Goal: Task Accomplishment & Management: Manage account settings

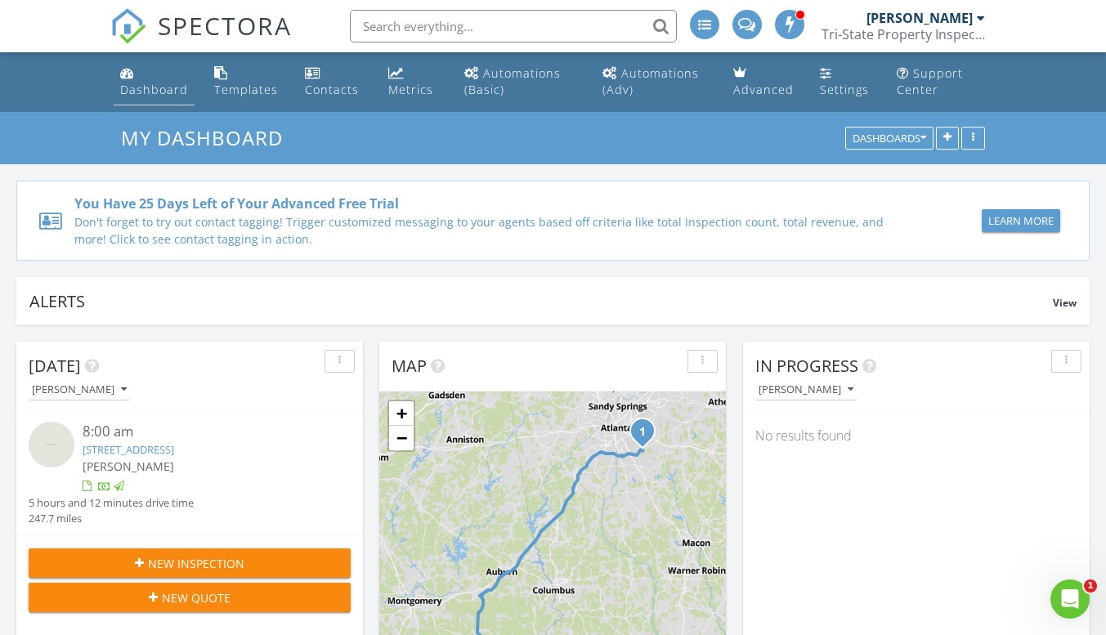
click at [151, 86] on div "Dashboard" at bounding box center [154, 90] width 68 height 16
click at [835, 82] on div "Settings" at bounding box center [844, 90] width 49 height 16
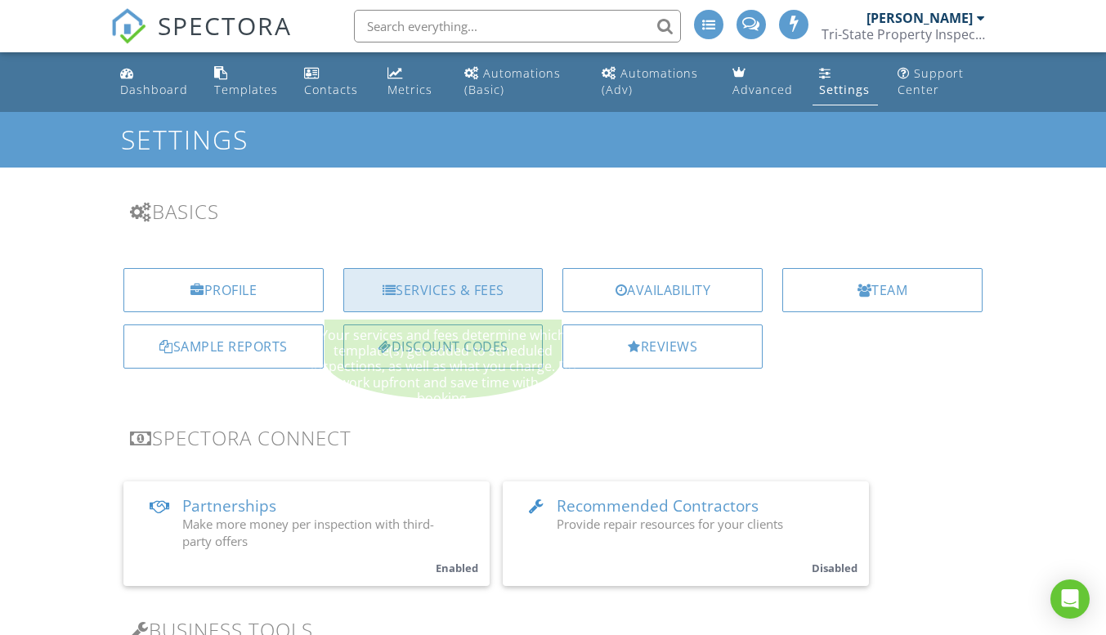
click at [473, 296] on div "Services & Fees" at bounding box center [443, 290] width 200 height 44
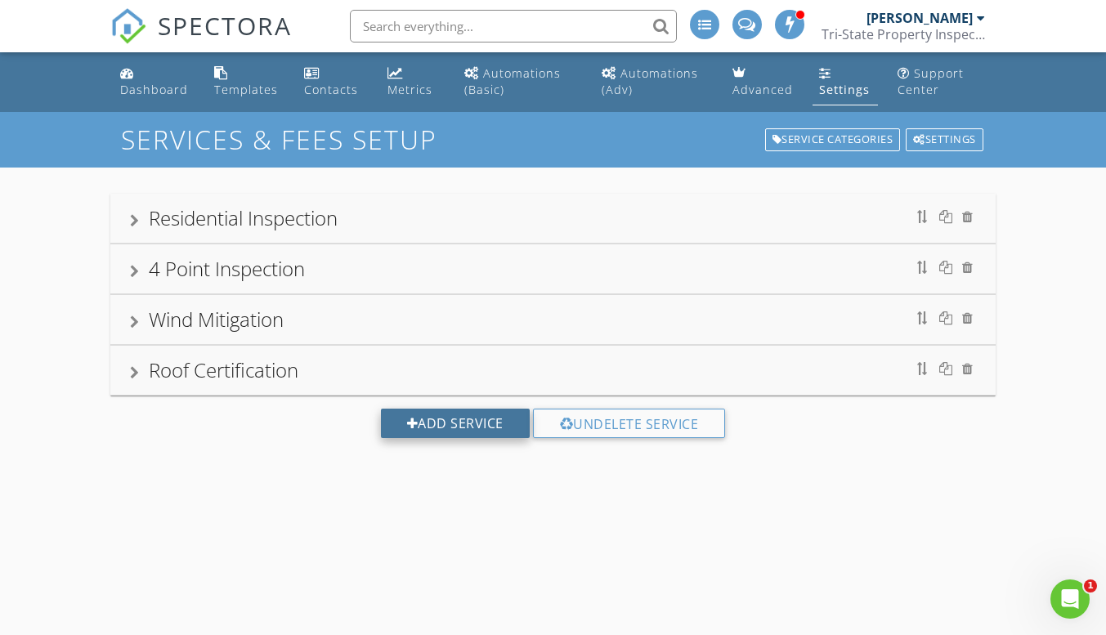
click at [459, 420] on div "Add Service" at bounding box center [455, 423] width 149 height 29
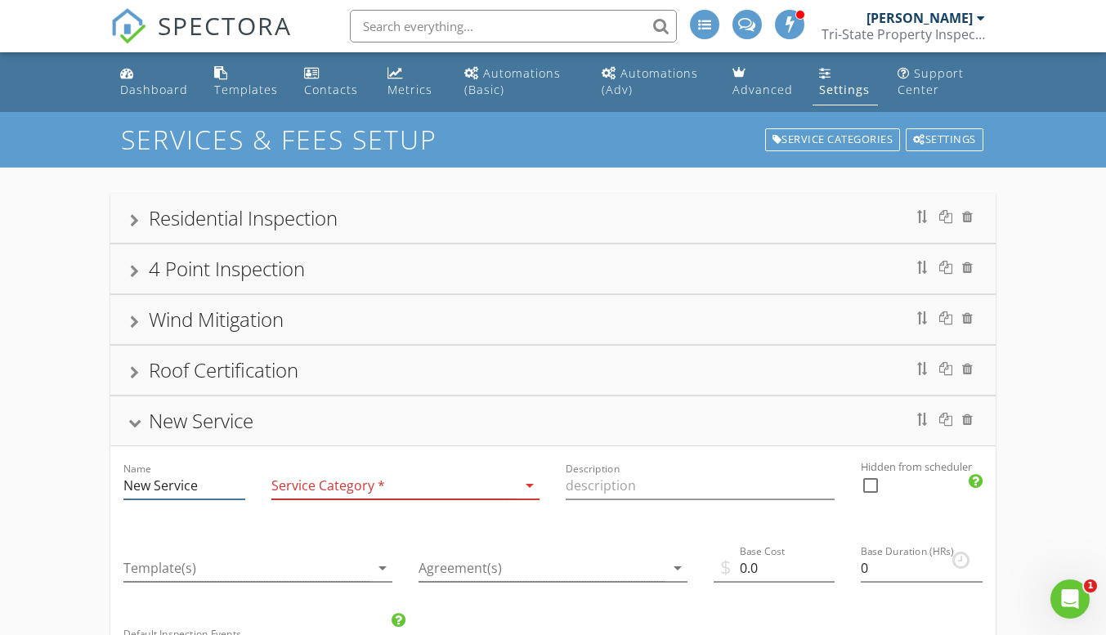
click at [227, 487] on input "New Service" at bounding box center [183, 486] width 121 height 27
type input "N"
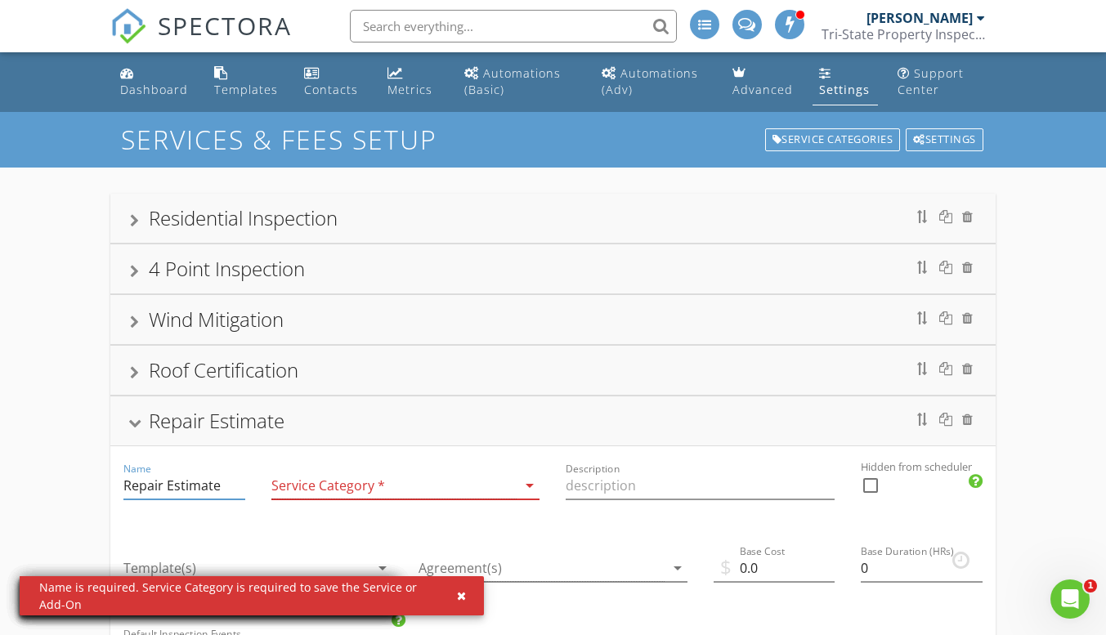
type input "Repair Estimate"
click at [356, 477] on div at bounding box center [394, 486] width 246 height 27
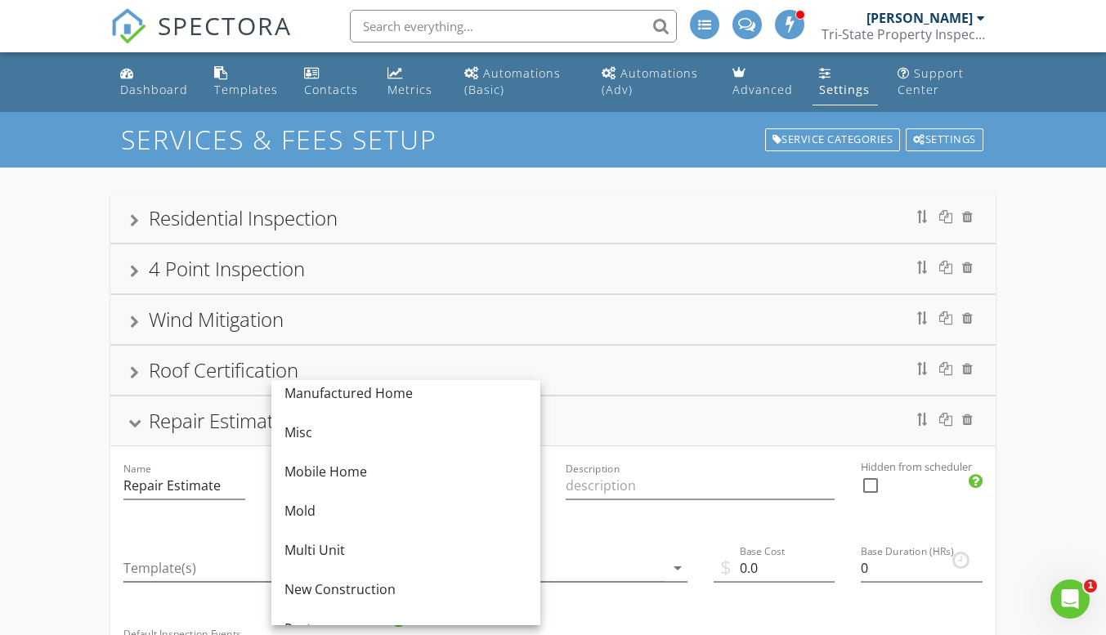
scroll to position [311, 0]
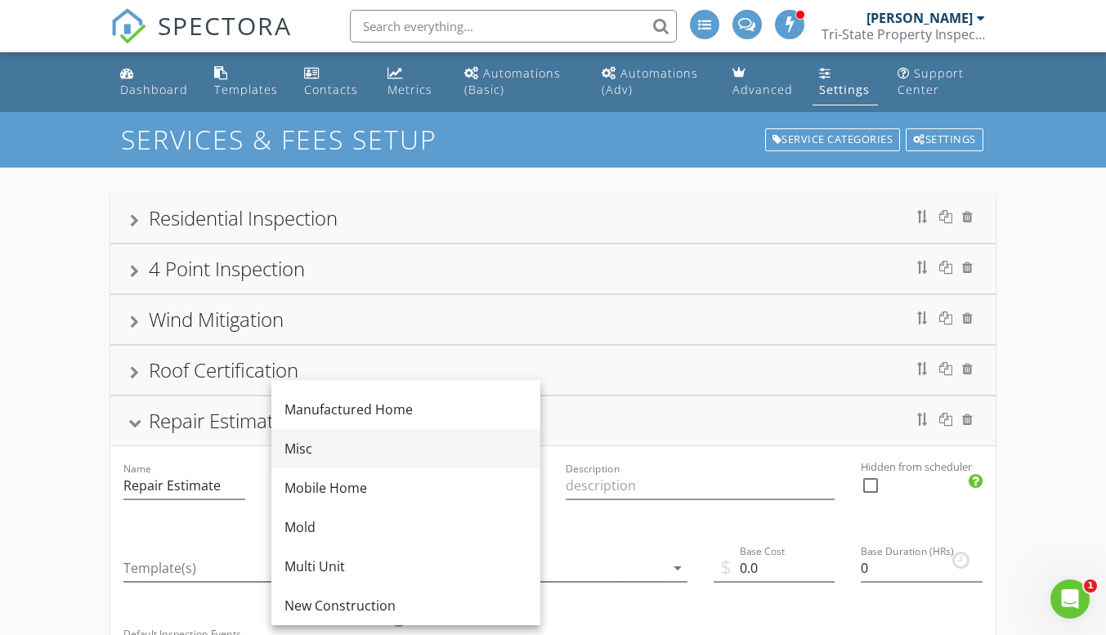
click at [328, 445] on div "Misc" at bounding box center [405, 449] width 243 height 20
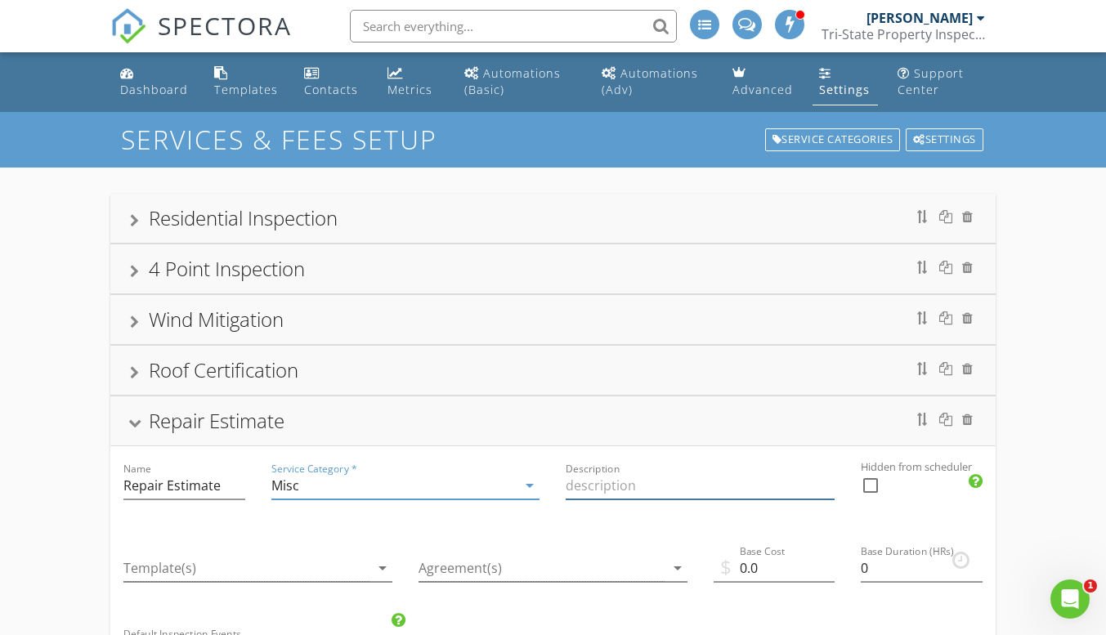
click at [623, 489] on input "Description" at bounding box center [700, 486] width 269 height 27
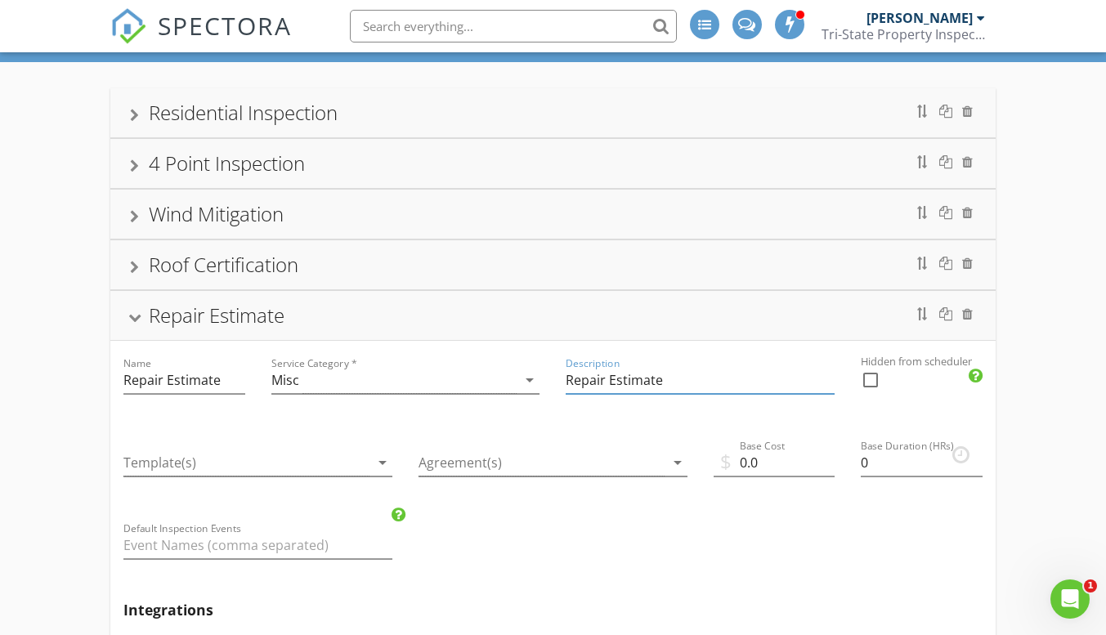
scroll to position [126, 0]
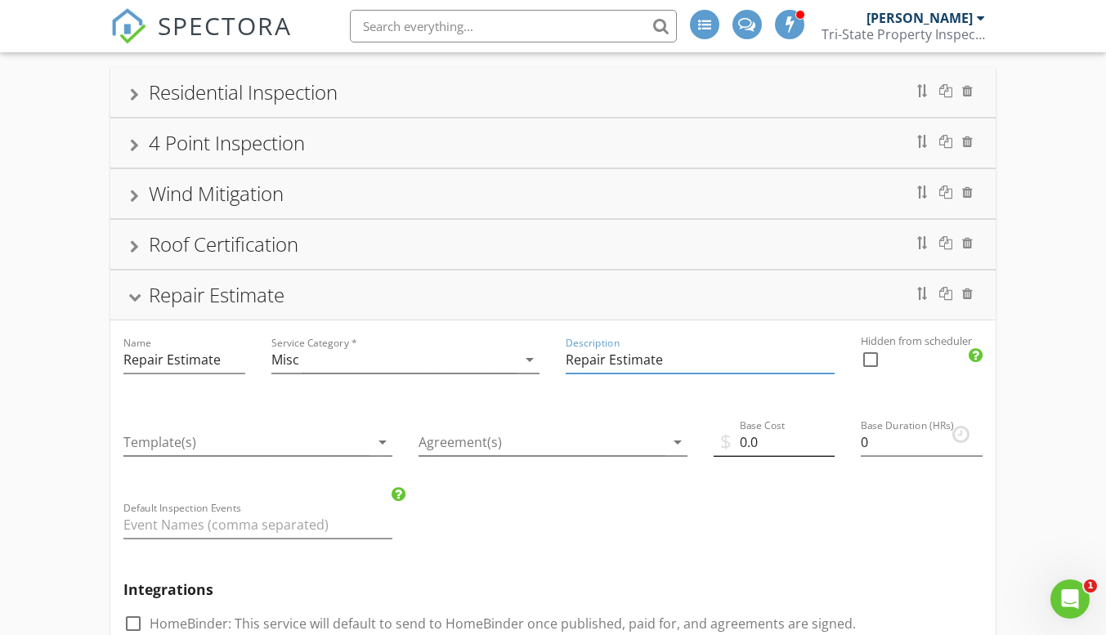
type input "Repair Estimate"
click at [771, 444] on input "0.0" at bounding box center [774, 442] width 121 height 27
type input "0"
type input "75.00"
click at [977, 435] on input "0.25" at bounding box center [921, 442] width 121 height 27
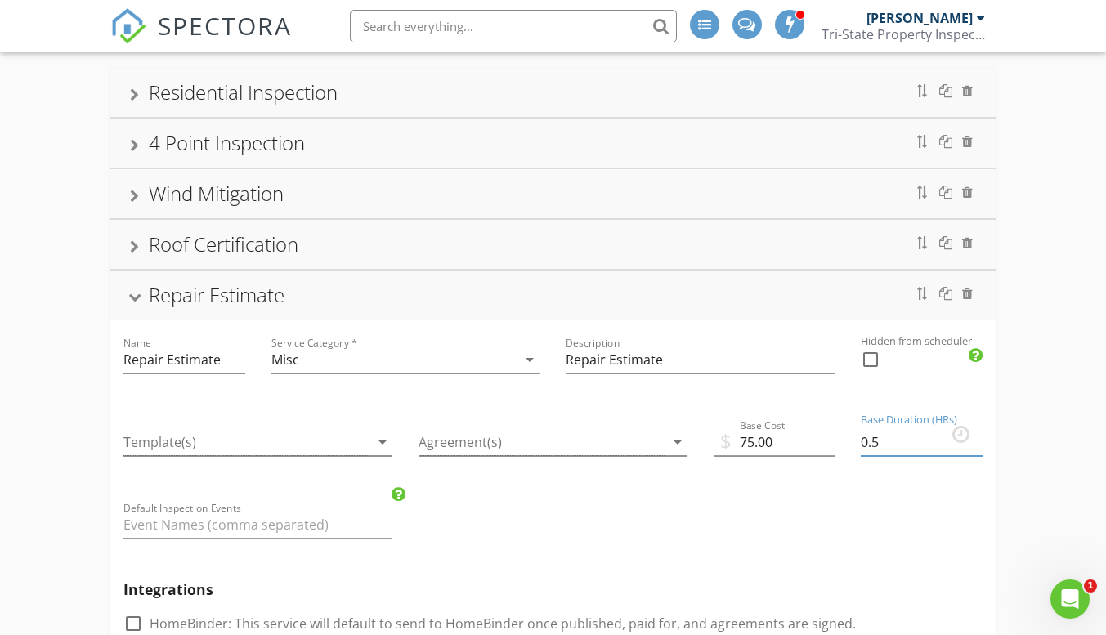
click at [979, 436] on input "0.5" at bounding box center [921, 442] width 121 height 27
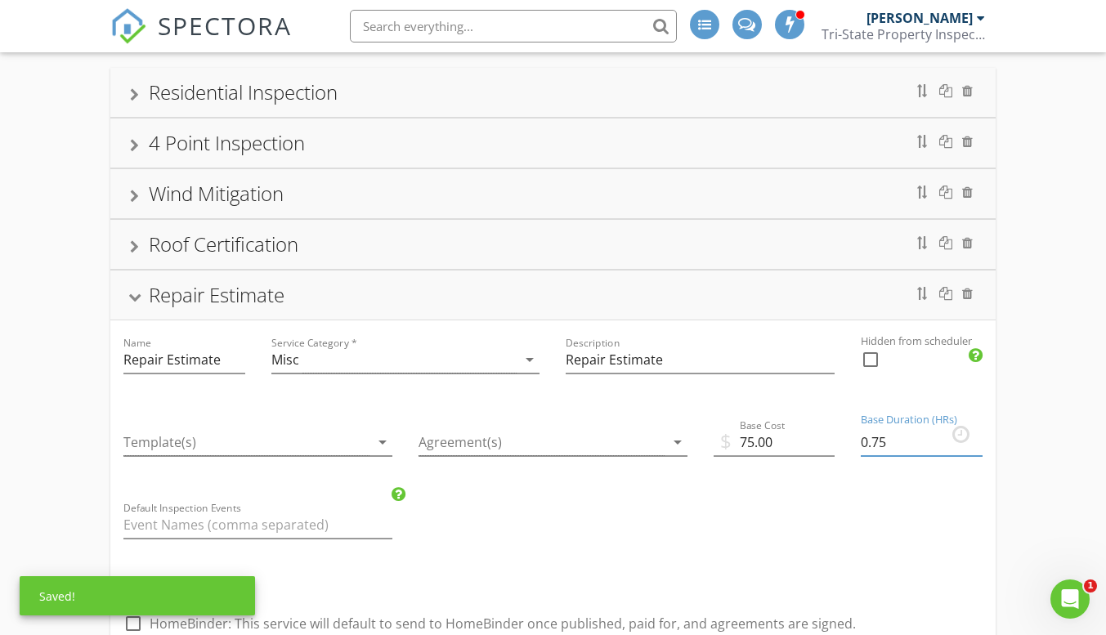
click at [979, 436] on input "0.75" at bounding box center [921, 442] width 121 height 27
type input "1"
click at [979, 436] on input "1" at bounding box center [921, 442] width 121 height 27
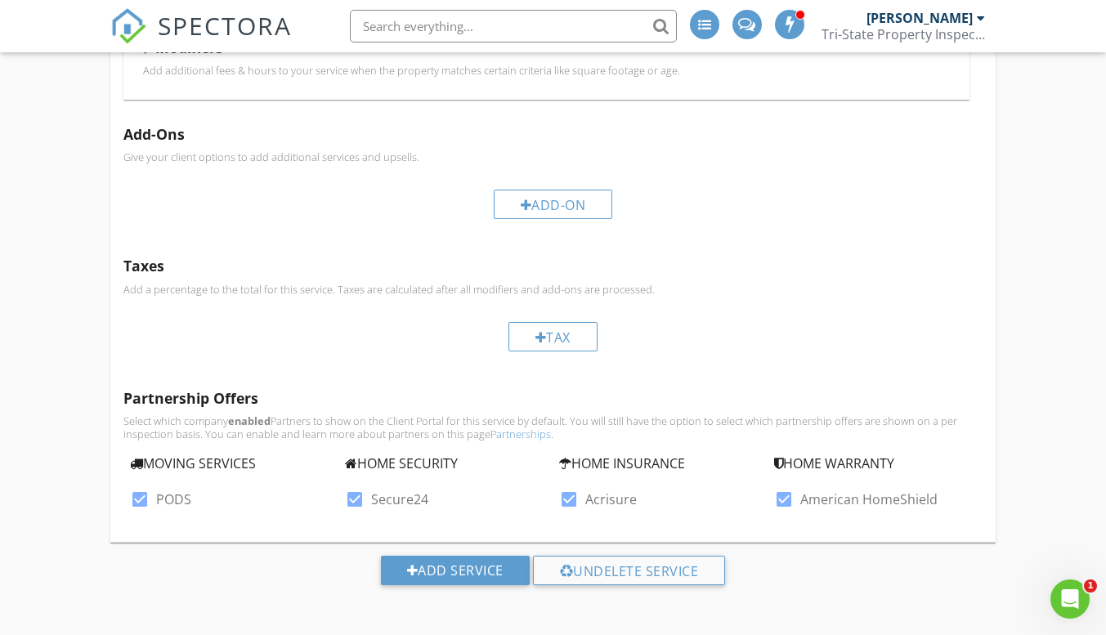
scroll to position [765, 0]
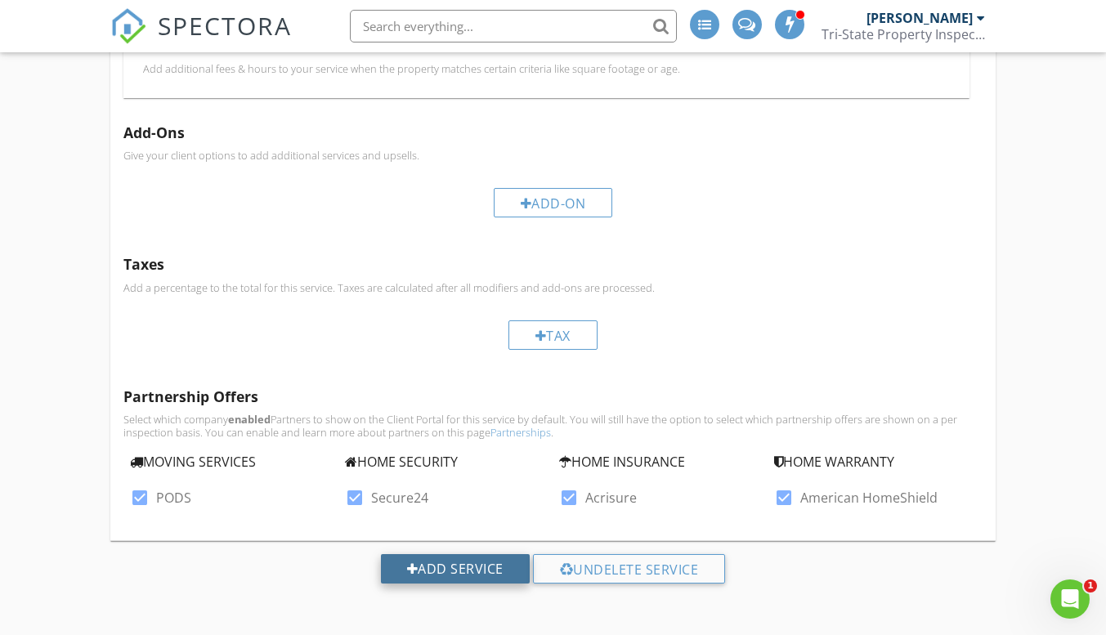
click at [448, 565] on div "Add Service" at bounding box center [455, 568] width 149 height 29
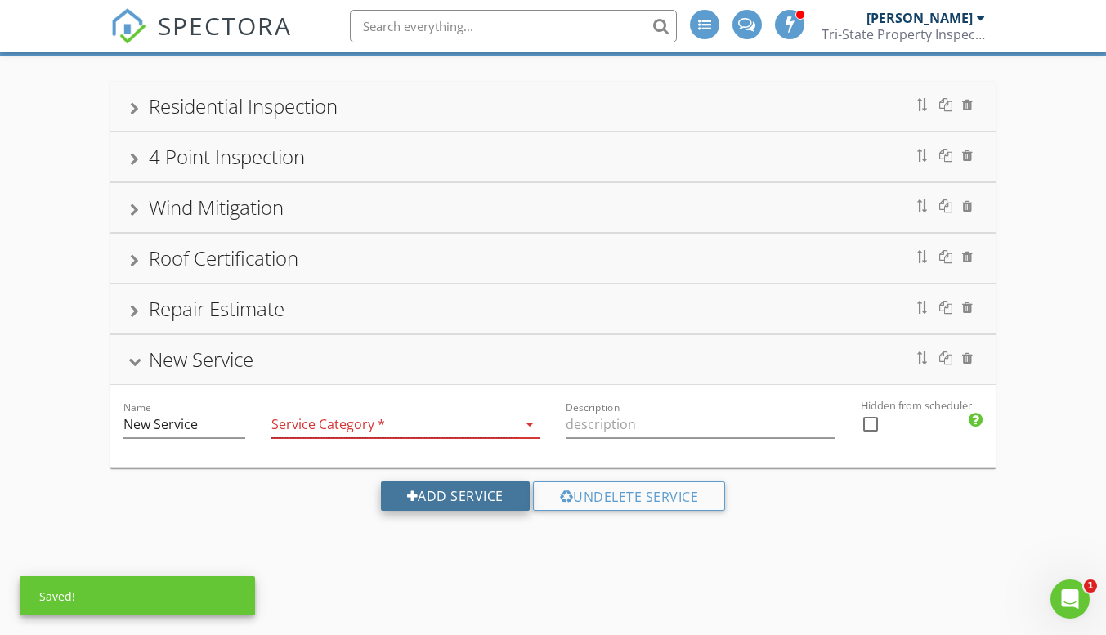
scroll to position [387, 0]
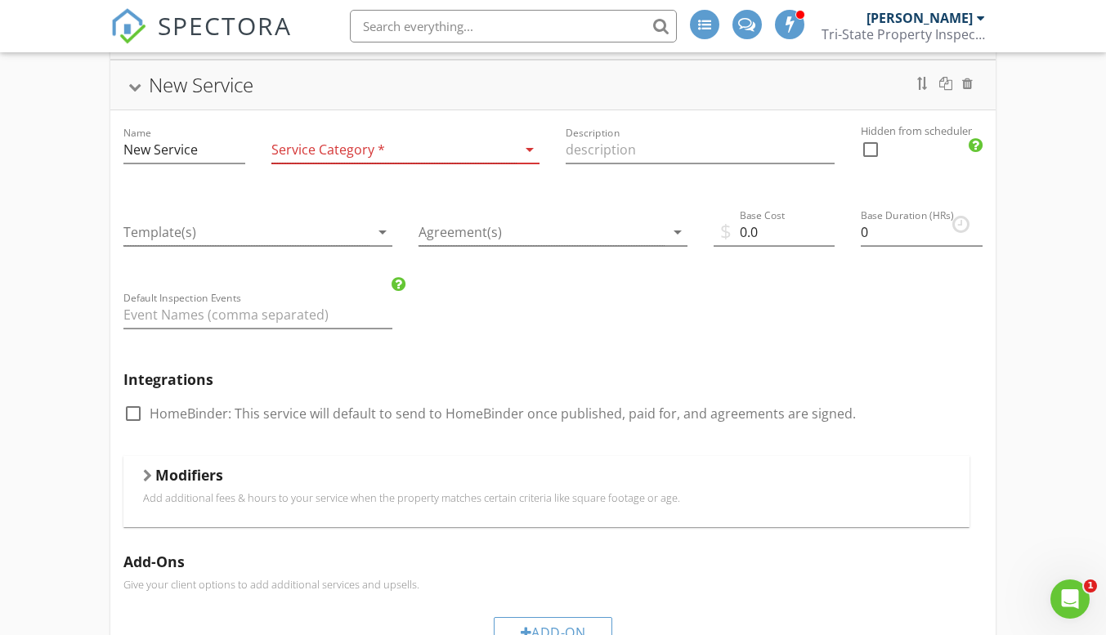
click at [454, 151] on div at bounding box center [394, 150] width 246 height 27
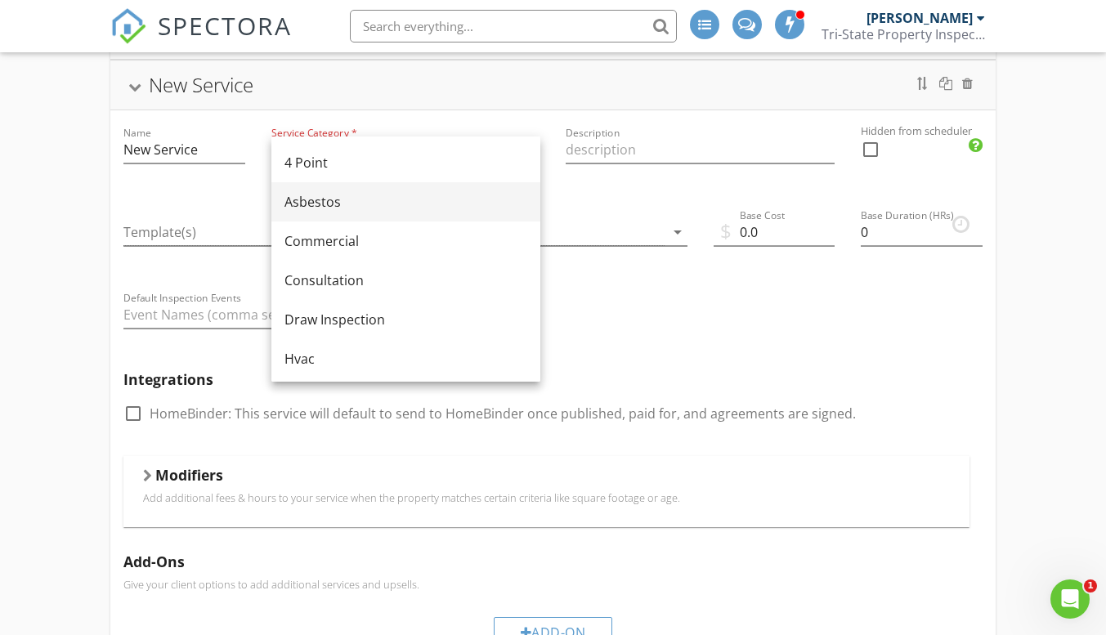
drag, startPoint x: 526, startPoint y: 172, endPoint x: 526, endPoint y: 201, distance: 28.6
click at [526, 201] on div "4 Point Asbestos Commercial Consultation Draw Inspection Hvac Lead Limited Scop…" at bounding box center [405, 536] width 269 height 798
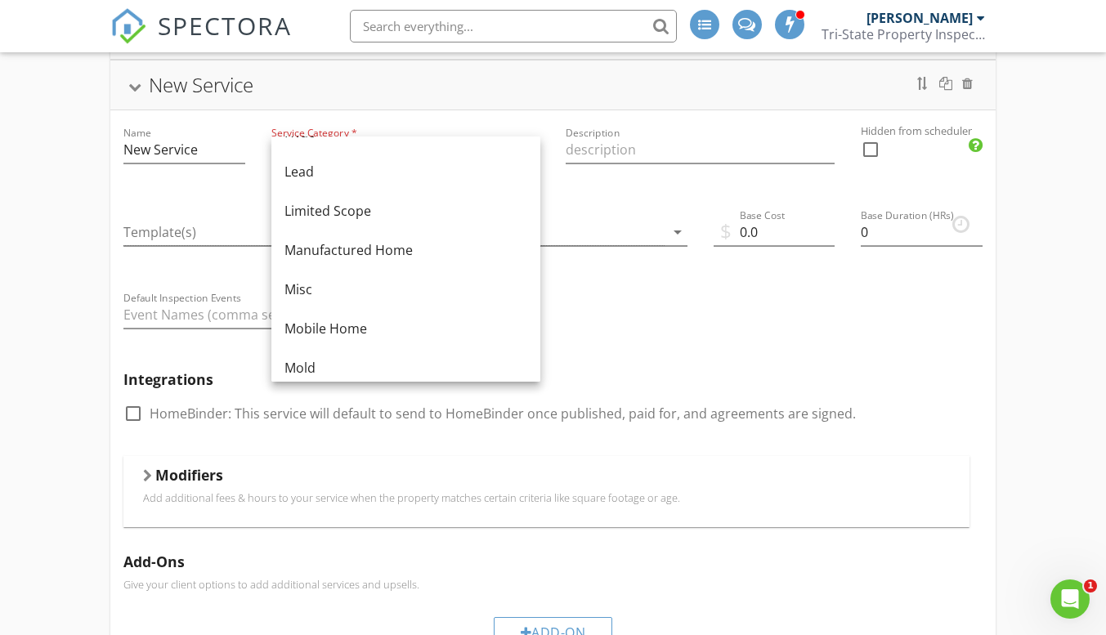
scroll to position [240, 0]
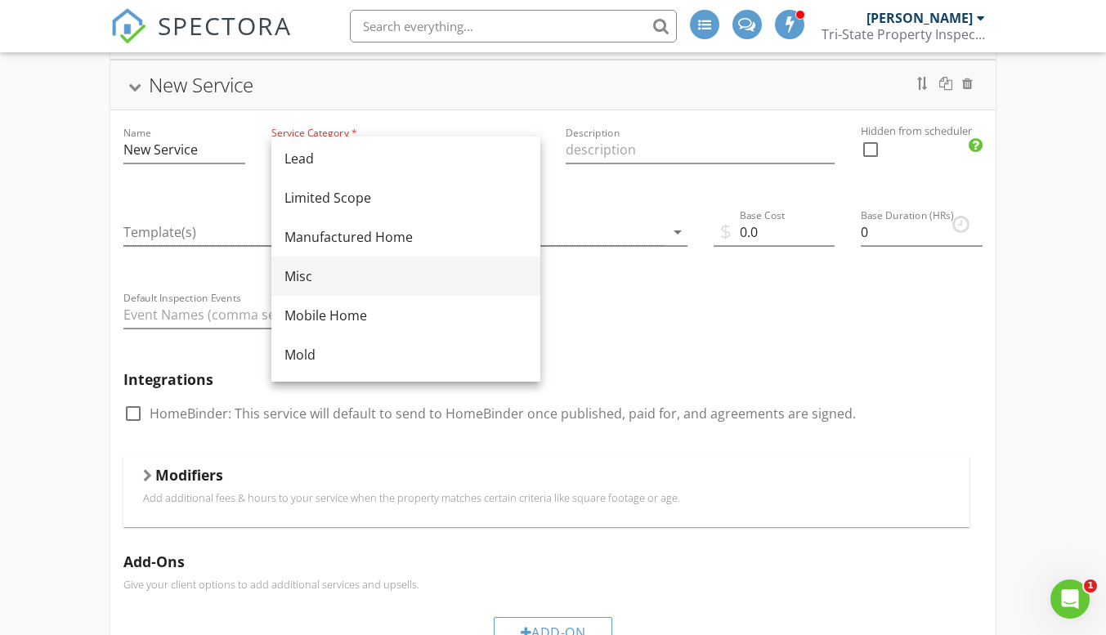
click at [326, 272] on div "Misc" at bounding box center [405, 276] width 243 height 20
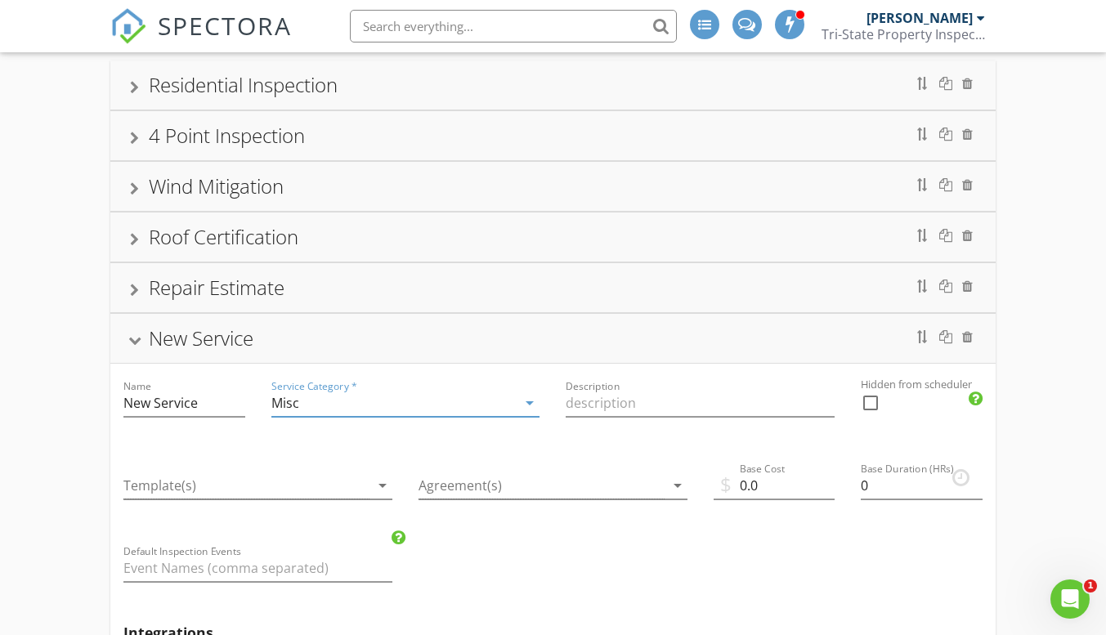
scroll to position [116, 0]
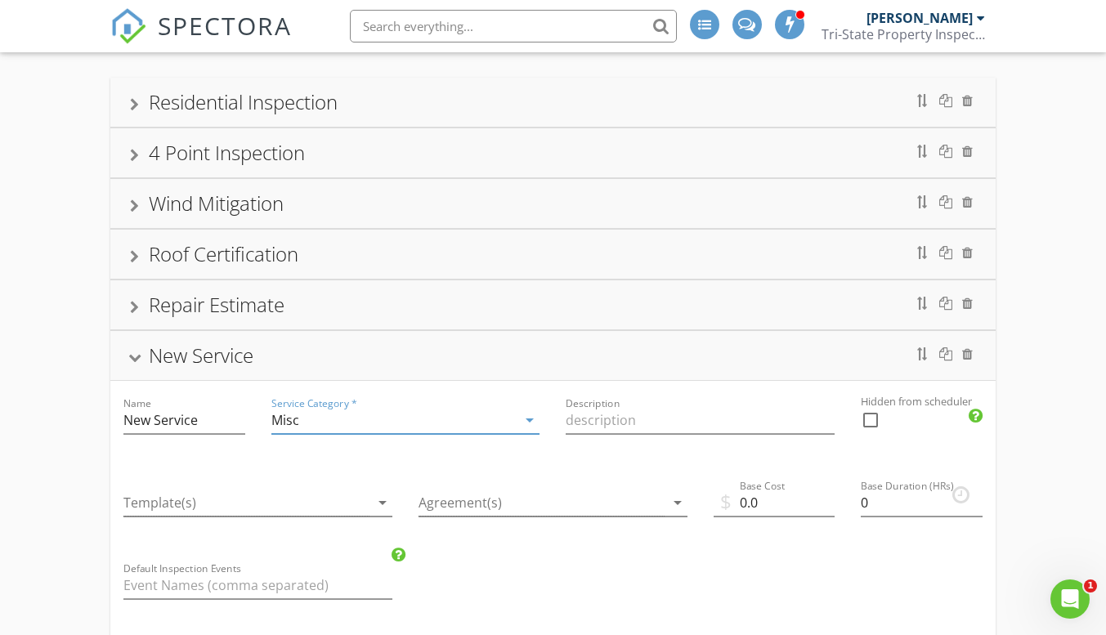
click at [973, 356] on div at bounding box center [941, 354] width 69 height 26
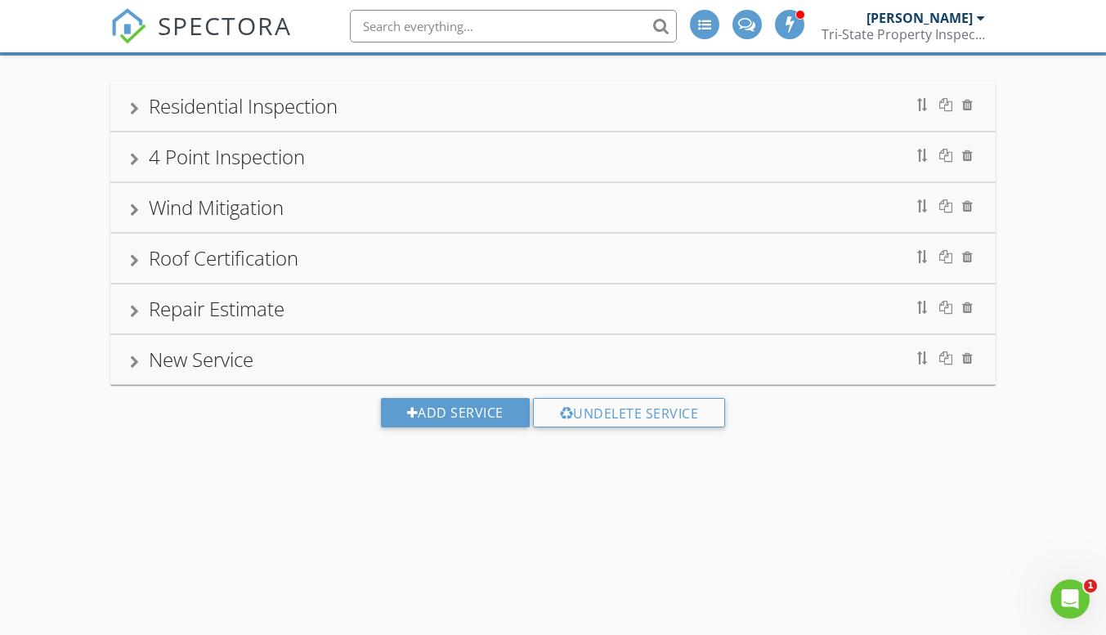
scroll to position [112, 0]
click at [970, 359] on div at bounding box center [967, 358] width 11 height 13
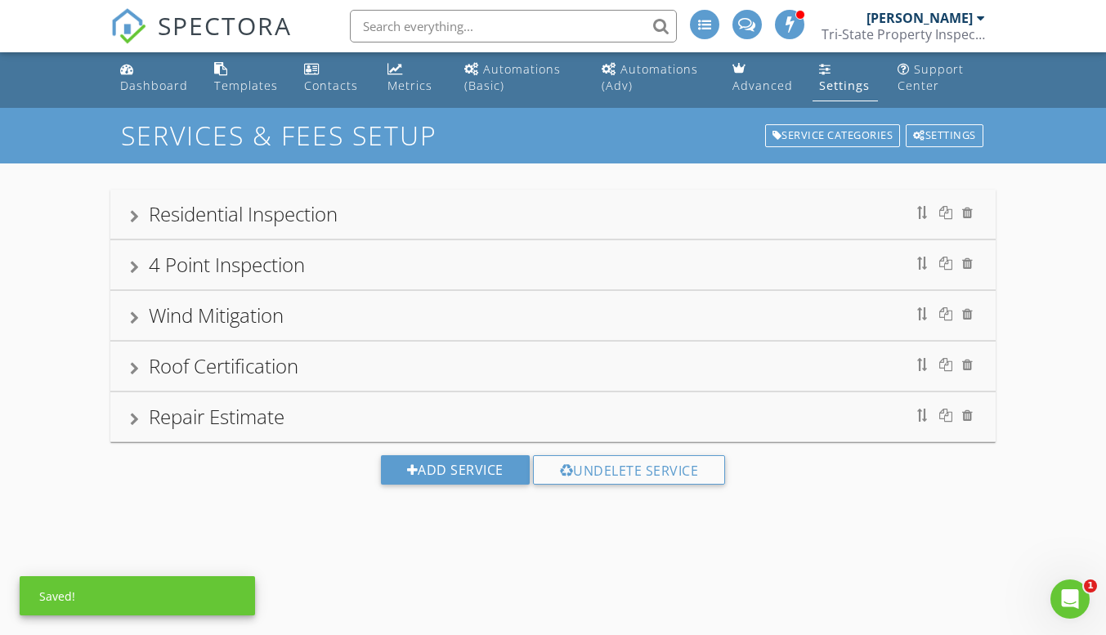
scroll to position [0, 0]
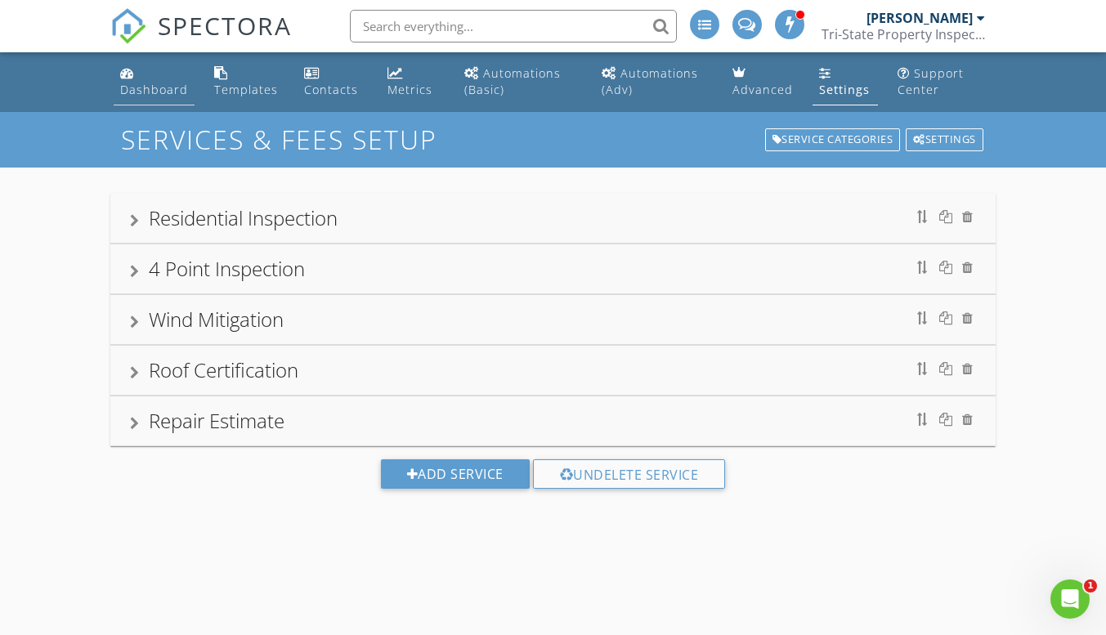
click at [127, 77] on div "Dashboard" at bounding box center [127, 72] width 14 height 13
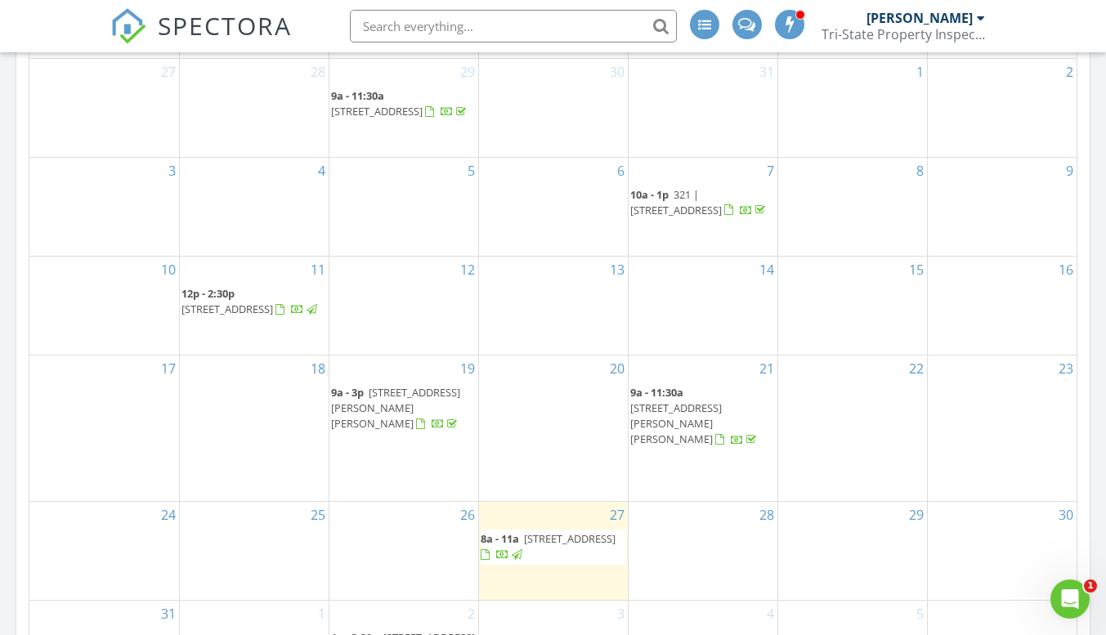
scroll to position [920, 0]
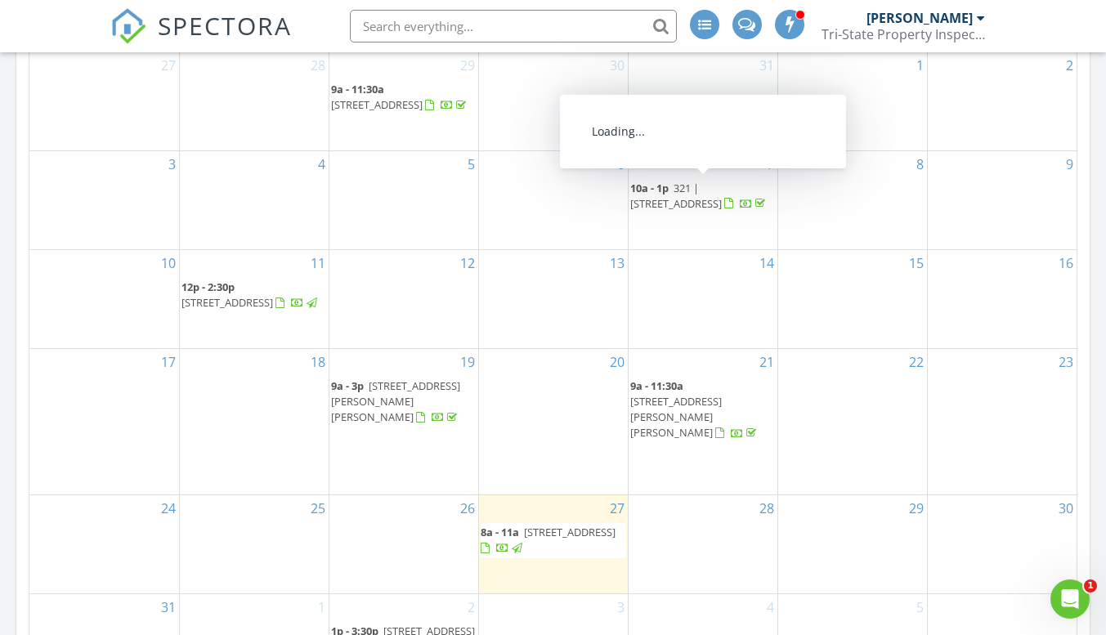
click at [686, 186] on span "321 | 18 Veterans Drive , Arlington 39813" at bounding box center [676, 196] width 92 height 30
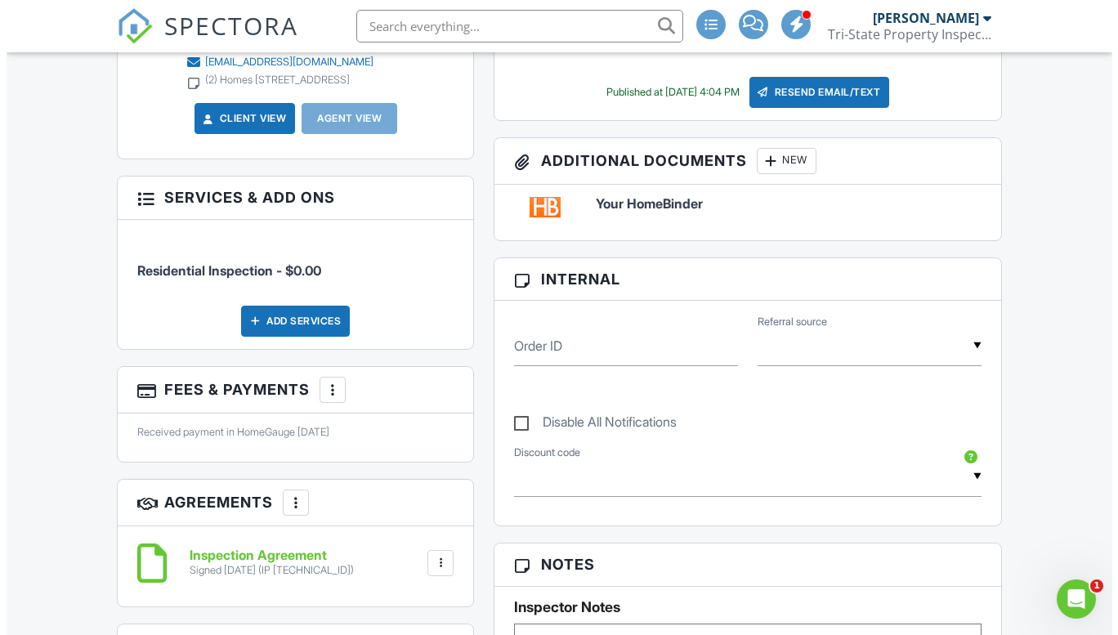
scroll to position [667, 0]
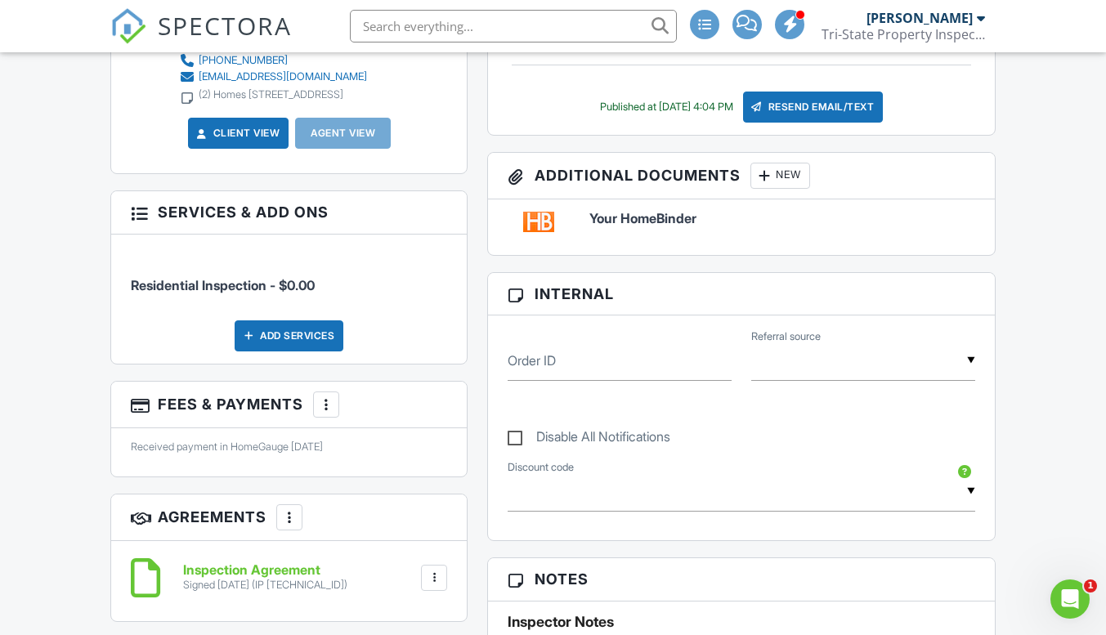
drag, startPoint x: 1111, startPoint y: 82, endPoint x: 1117, endPoint y: 241, distance: 159.5
click at [1105, 241] on html "SPECTORA Eric Mercer Tri-State Property Inspections Role: Inspector Change Role…" at bounding box center [553, 599] width 1106 height 2533
click at [285, 329] on div "Add Services" at bounding box center [289, 335] width 109 height 31
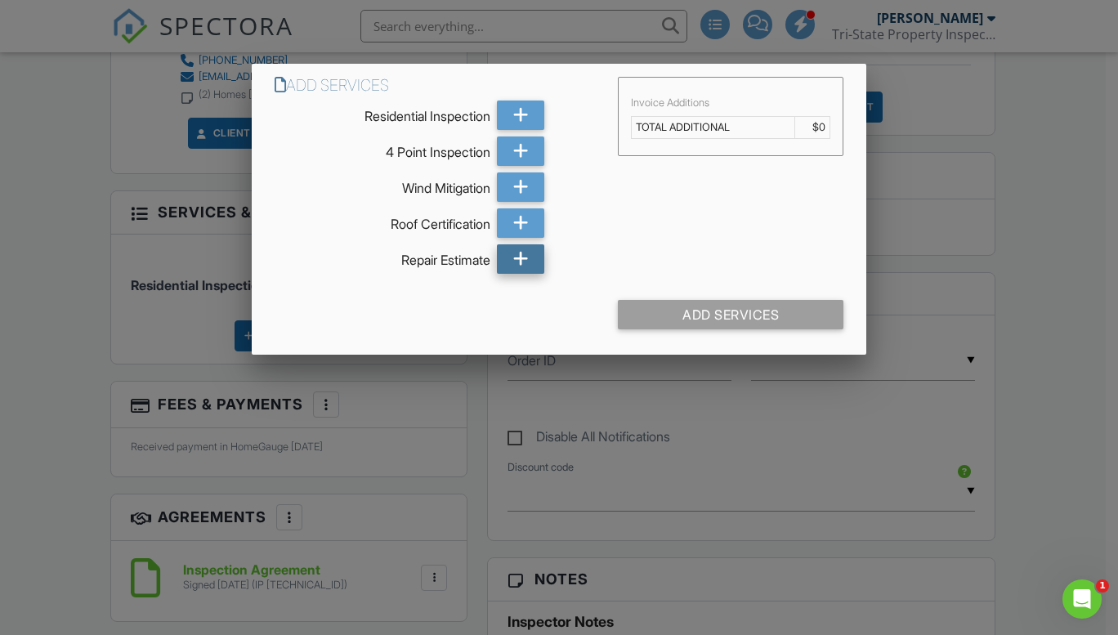
click at [519, 253] on icon at bounding box center [521, 258] width 16 height 29
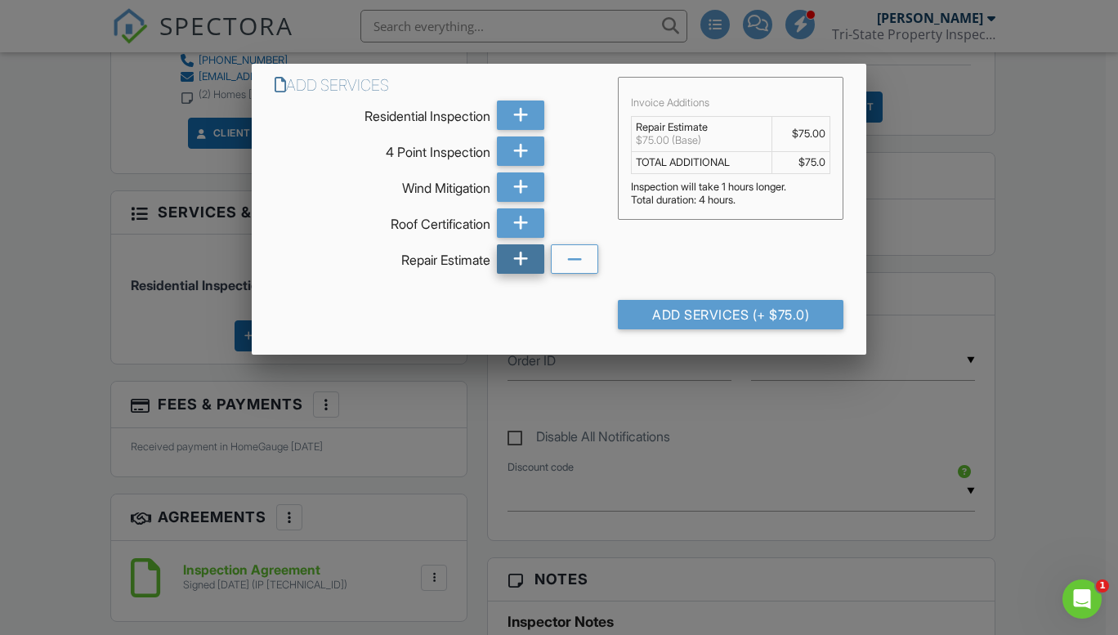
click at [519, 253] on icon at bounding box center [521, 258] width 16 height 29
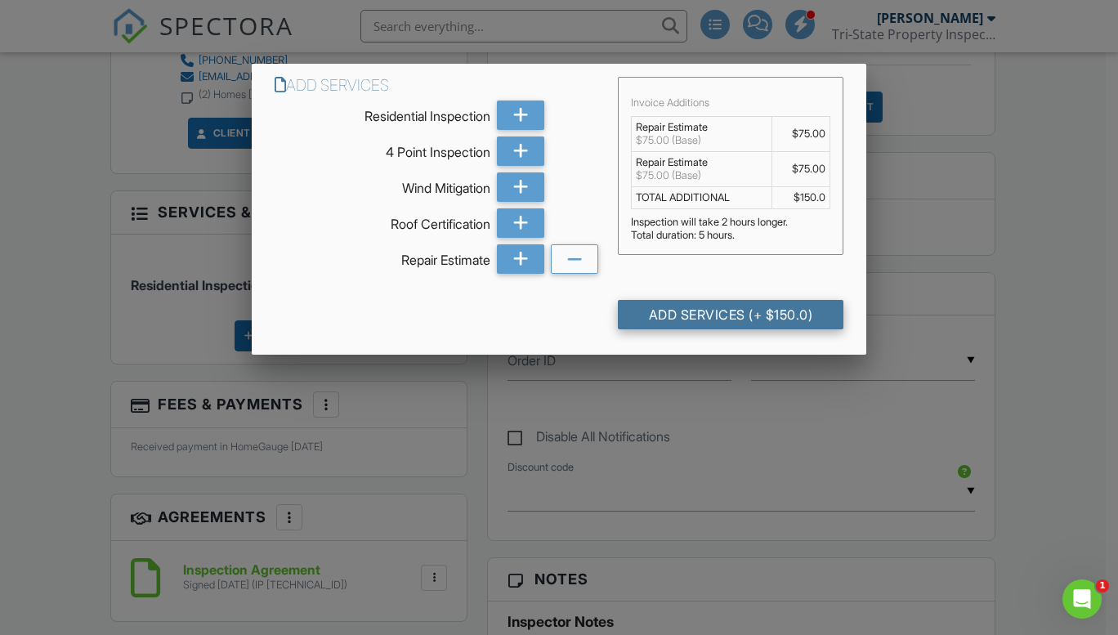
click at [714, 312] on div "Add Services (+ $150.0)" at bounding box center [731, 314] width 226 height 29
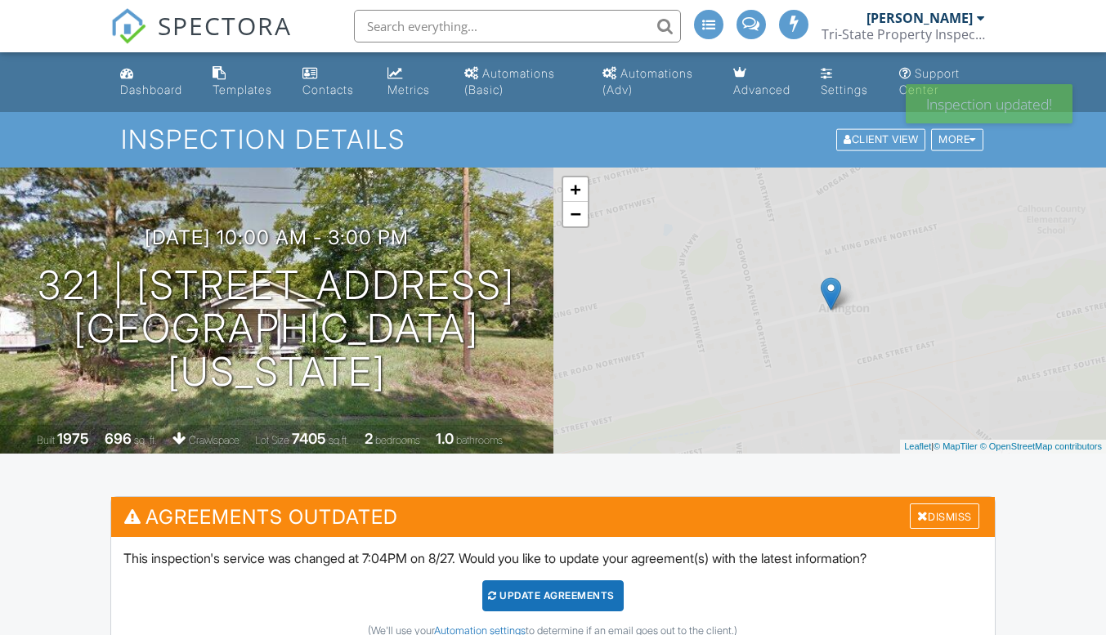
click at [572, 599] on div "Update Agreements" at bounding box center [552, 595] width 141 height 31
click at [0, 0] on div at bounding box center [0, 0] width 0 height 0
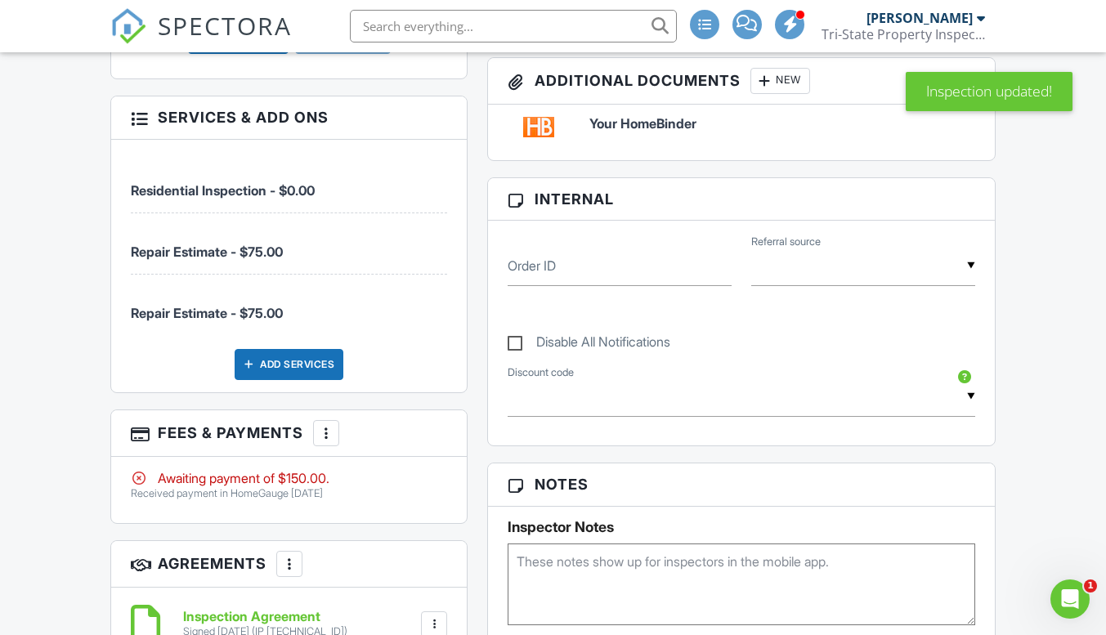
click at [328, 432] on div at bounding box center [326, 433] width 16 height 16
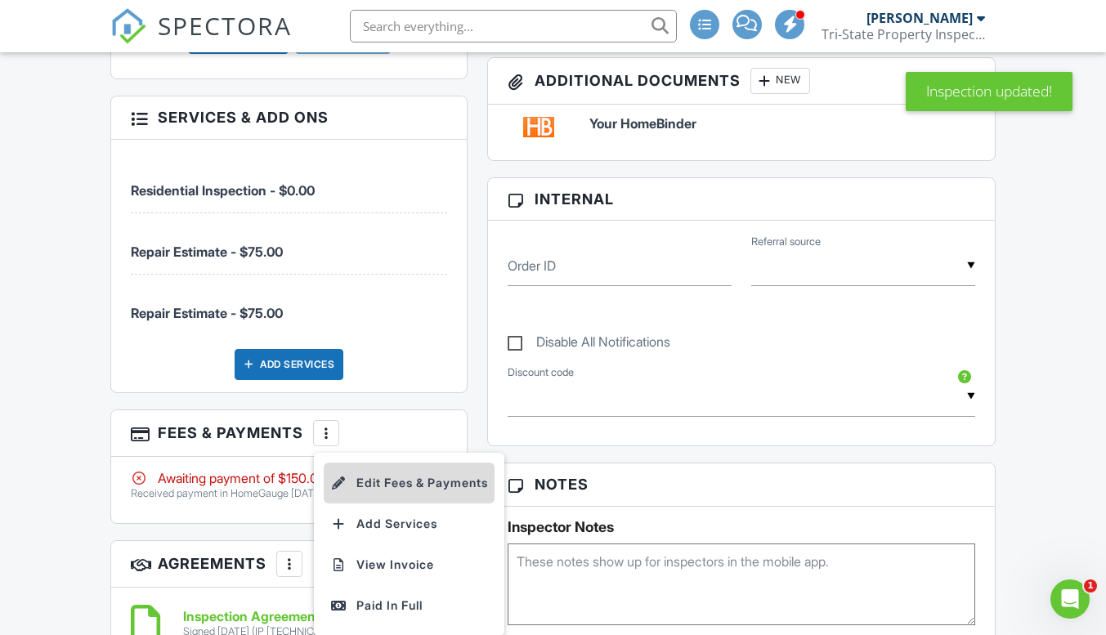
click at [393, 486] on li "Edit Fees & Payments" at bounding box center [409, 483] width 171 height 41
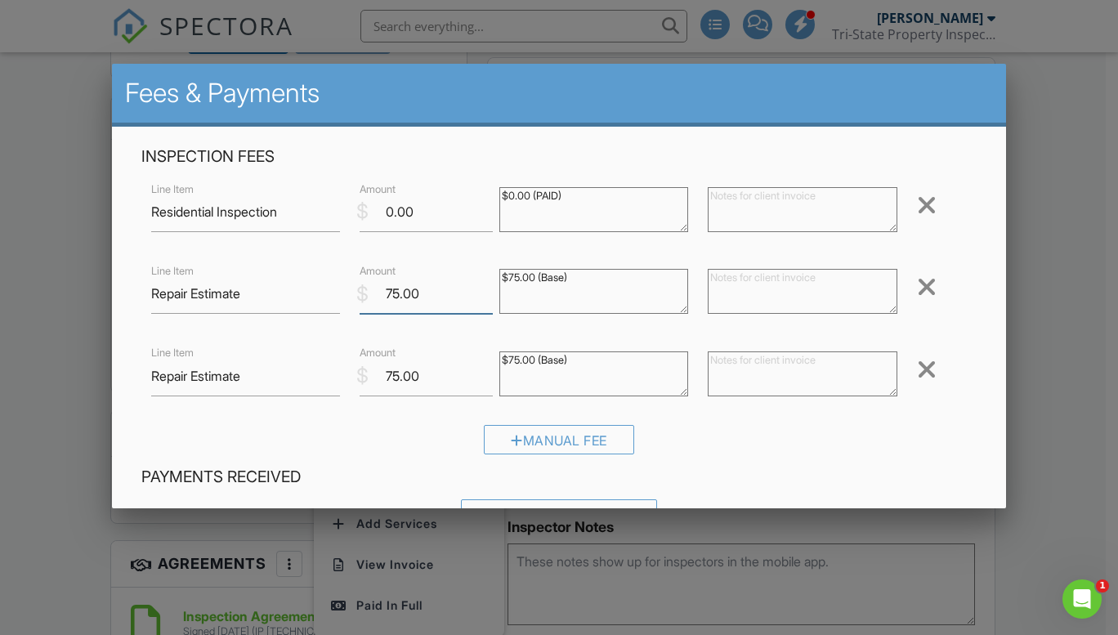
click at [423, 289] on input "75.00" at bounding box center [426, 294] width 132 height 40
type input "7"
type input "69.00"
click at [426, 383] on input "75.00" at bounding box center [426, 376] width 132 height 40
type input "7"
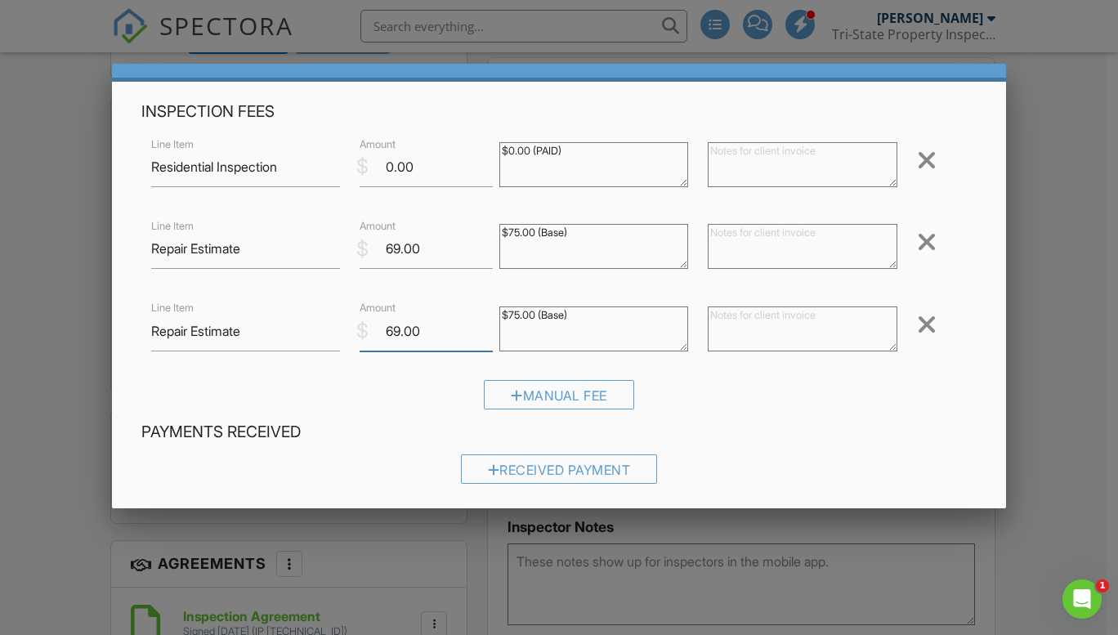
scroll to position [43, 0]
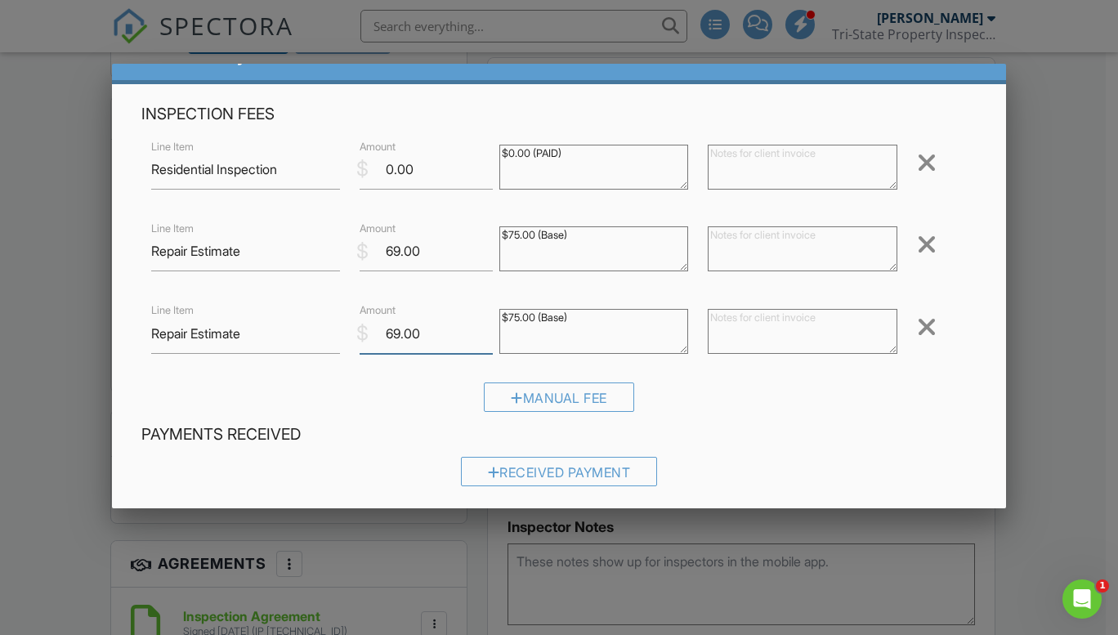
type input "69.00"
click at [772, 243] on textarea at bounding box center [803, 248] width 190 height 45
type textarea "[STREET_ADDRESS]"
click at [728, 335] on textarea at bounding box center [803, 331] width 190 height 45
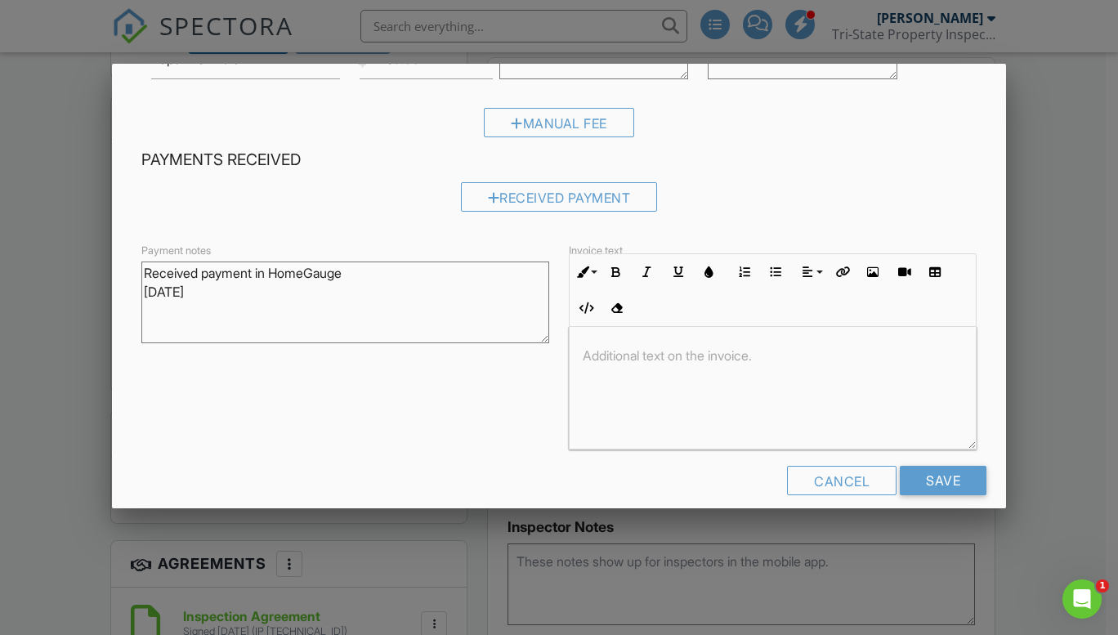
scroll to position [338, 0]
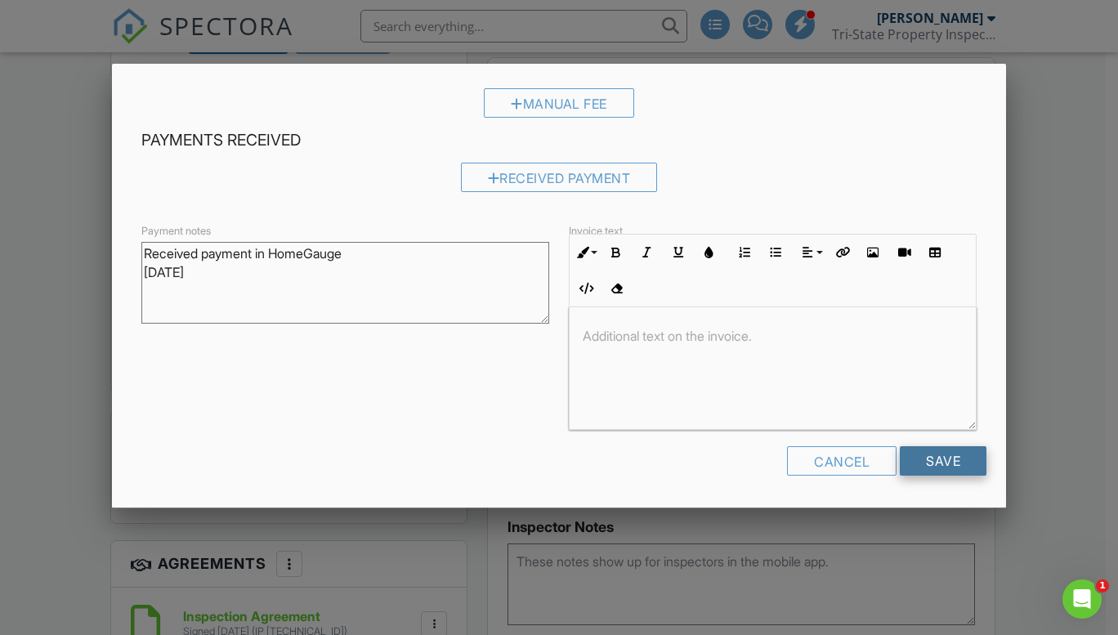
type textarea "[STREET_ADDRESS]"
click at [920, 455] on input "Save" at bounding box center [943, 460] width 87 height 29
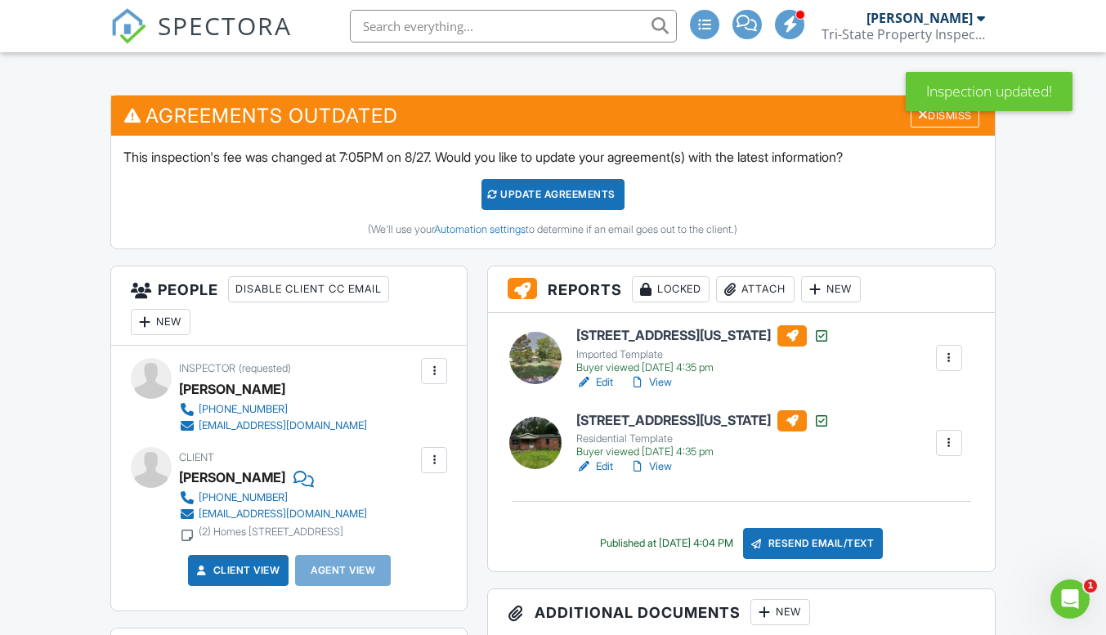
click at [531, 184] on div "Update Agreements" at bounding box center [552, 194] width 143 height 31
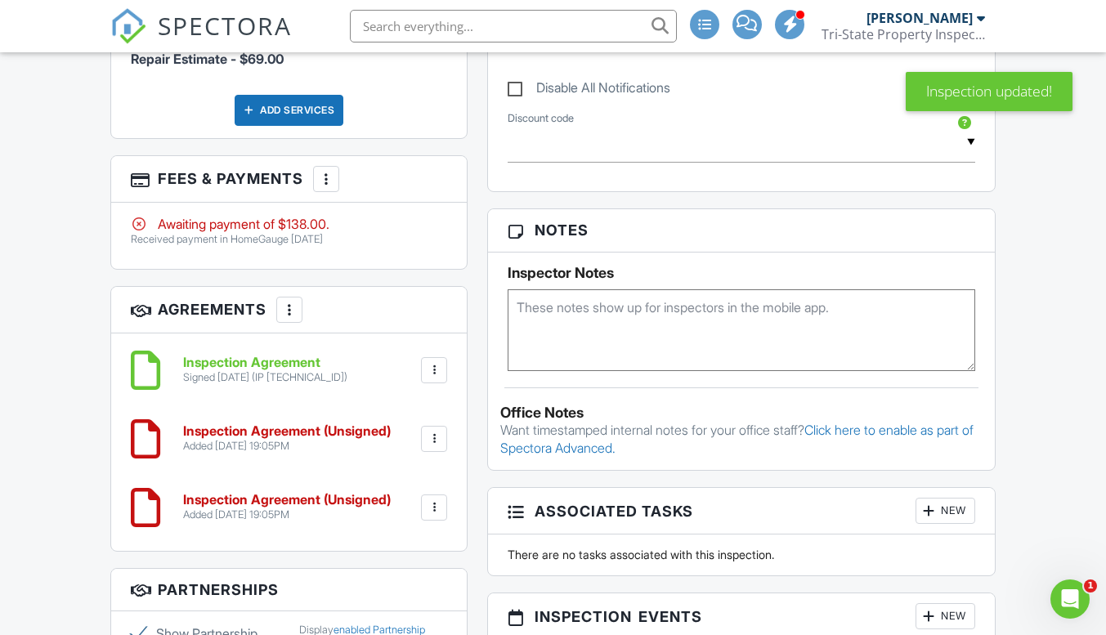
click at [437, 433] on div at bounding box center [434, 439] width 16 height 16
drag, startPoint x: 382, startPoint y: 570, endPoint x: 628, endPoint y: 99, distance: 531.3
click at [382, 570] on li "Delete" at bounding box center [390, 565] width 93 height 41
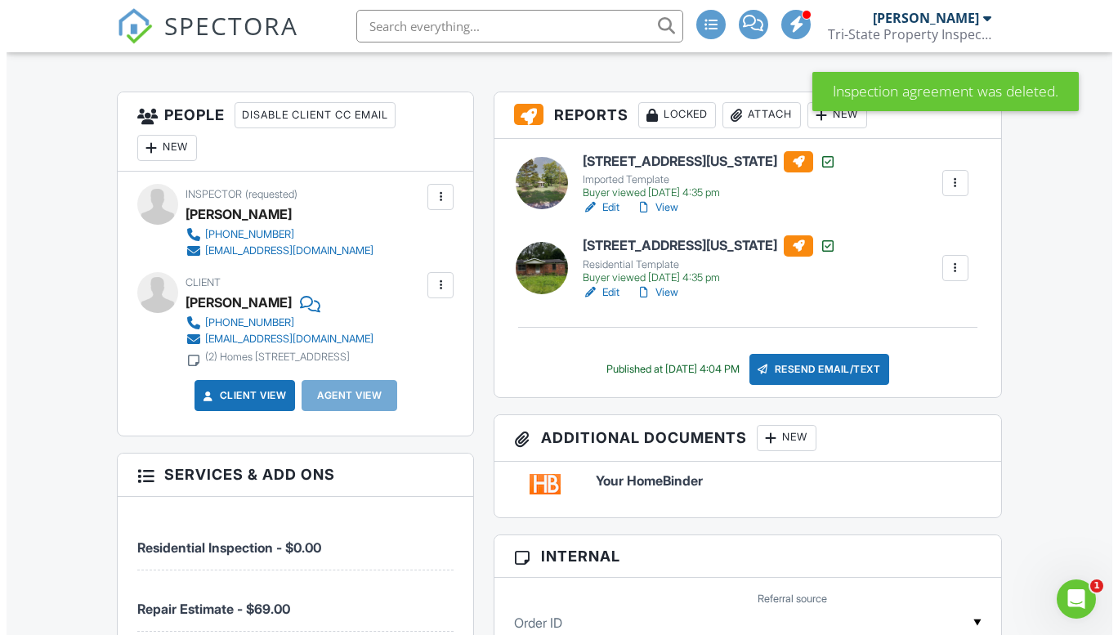
scroll to position [381, 0]
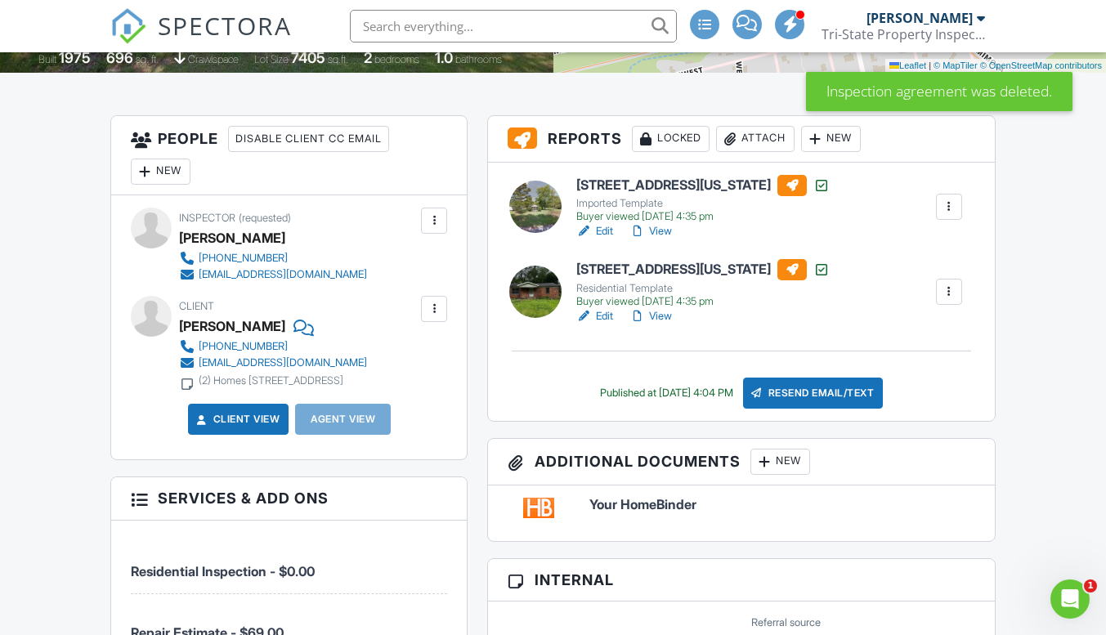
click at [431, 309] on div at bounding box center [434, 309] width 16 height 16
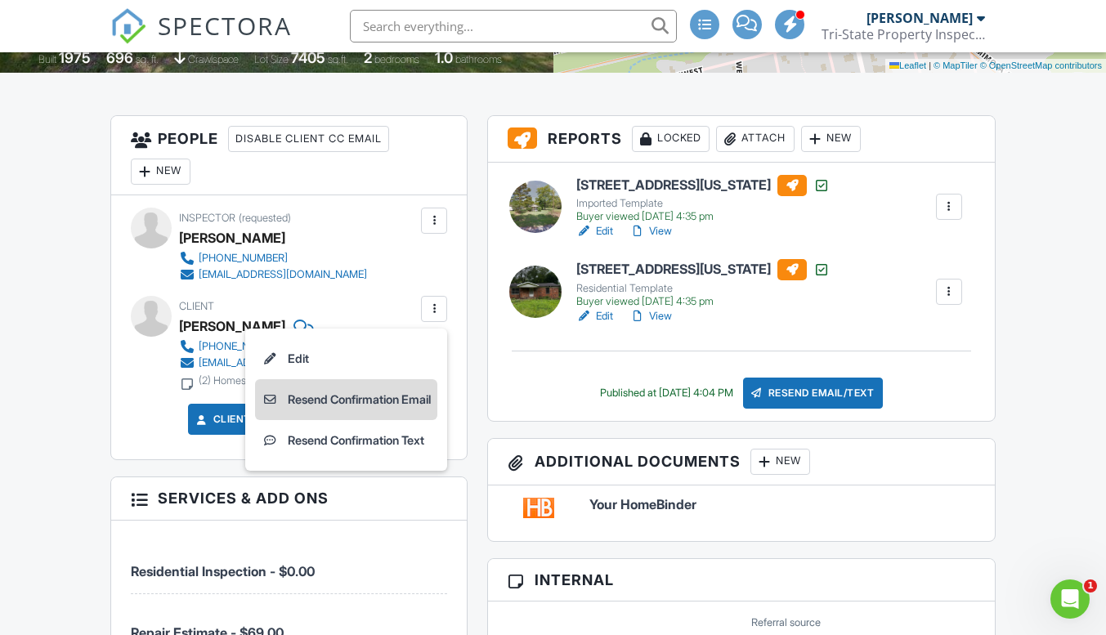
click at [367, 401] on li "Resend Confirmation Email" at bounding box center [346, 399] width 182 height 41
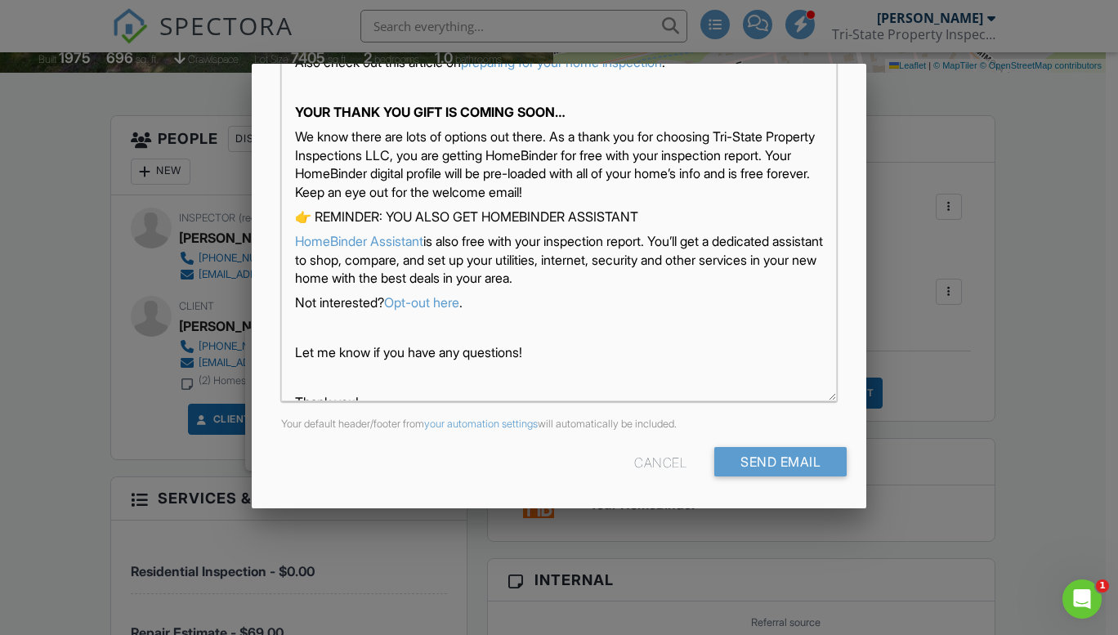
scroll to position [258, 0]
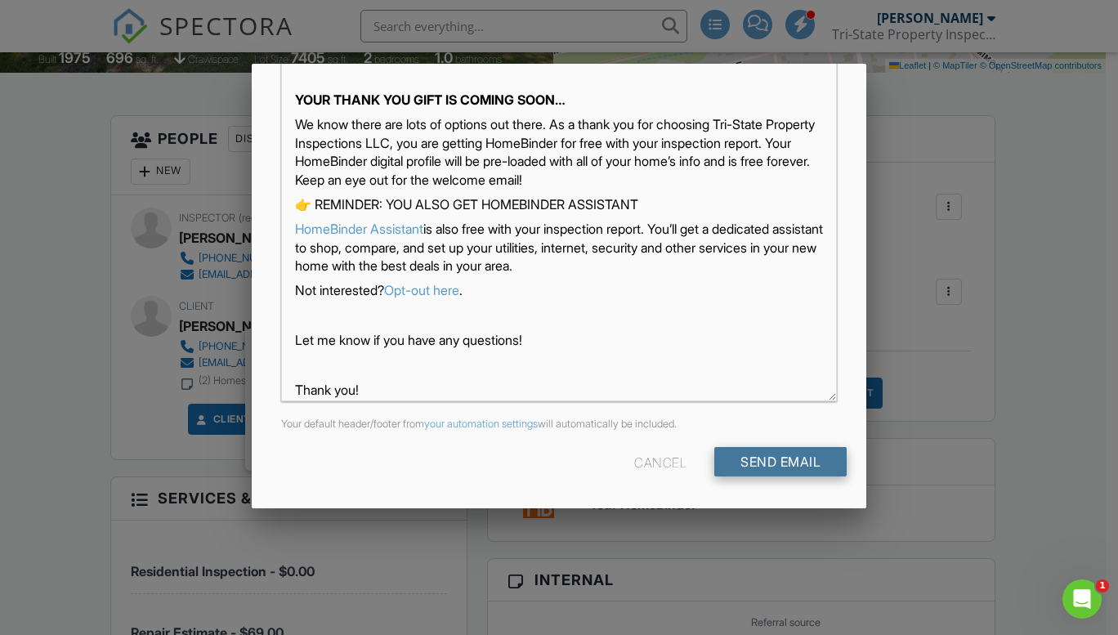
click at [762, 464] on input "Send Email" at bounding box center [780, 461] width 132 height 29
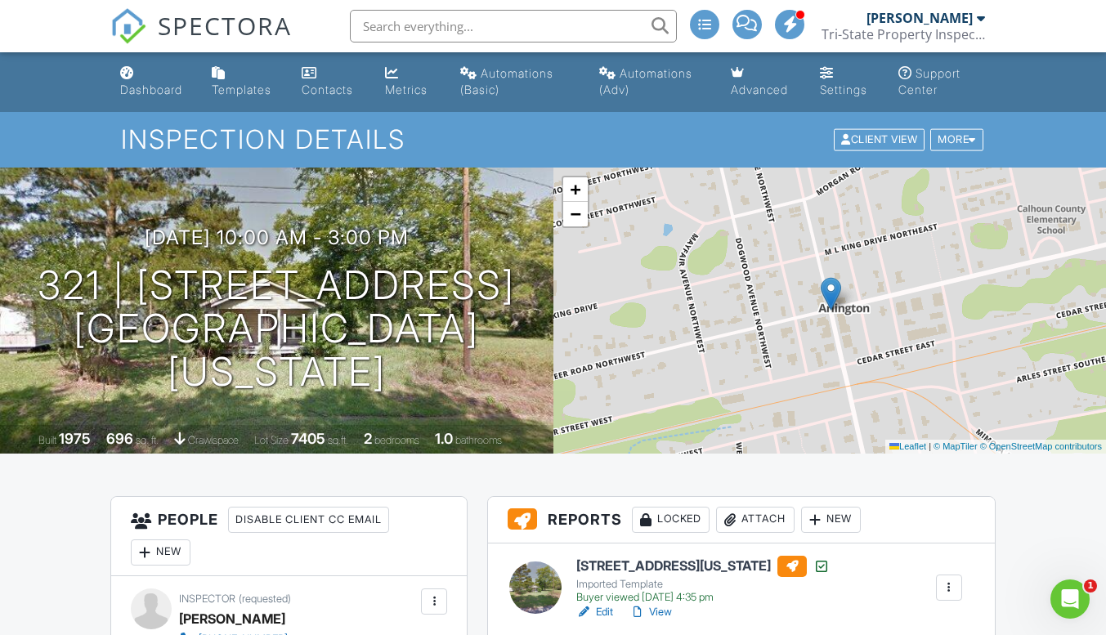
click at [447, 27] on input "text" at bounding box center [513, 26] width 327 height 33
type input "4"
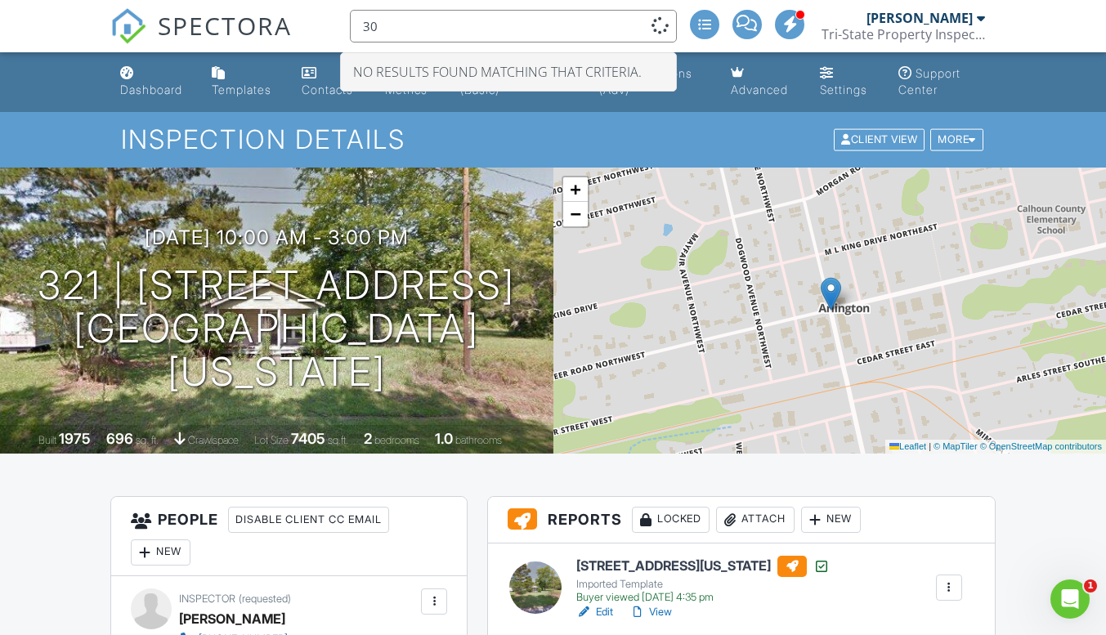
type input "3"
